Goal: Task Accomplishment & Management: Manage account settings

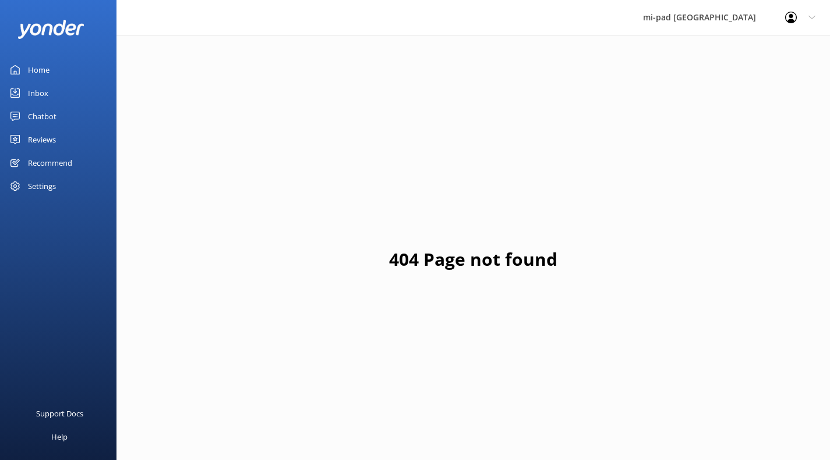
click at [69, 90] on link "Inbox" at bounding box center [58, 92] width 116 height 23
